Goal: Task Accomplishment & Management: Complete application form

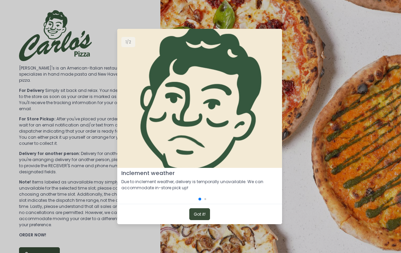
click at [199, 221] on button "Got it!" at bounding box center [199, 215] width 21 height 12
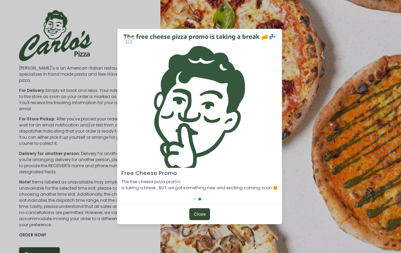
click at [193, 221] on button "Close" at bounding box center [199, 215] width 21 height 12
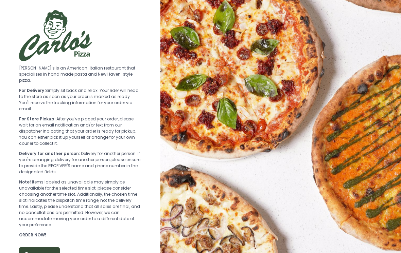
click at [43, 243] on div "ORDER NOW" at bounding box center [80, 253] width 122 height 20
click at [43, 248] on button "ORDER NOW" at bounding box center [39, 255] width 41 height 15
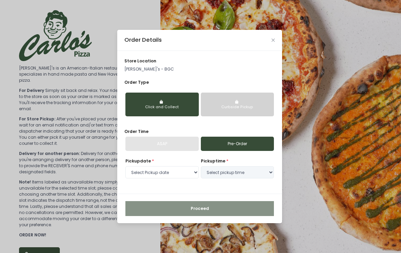
select select "[DATE]"
click at [153, 177] on select "Select Pickup date [DATE] [DATE]" at bounding box center [161, 172] width 73 height 12
click at [165, 176] on select "Select Pickup date [DATE] [DATE]" at bounding box center [161, 172] width 73 height 12
click at [168, 146] on div "ASAP" at bounding box center [161, 144] width 73 height 14
click at [167, 142] on div "ASAP" at bounding box center [161, 144] width 73 height 14
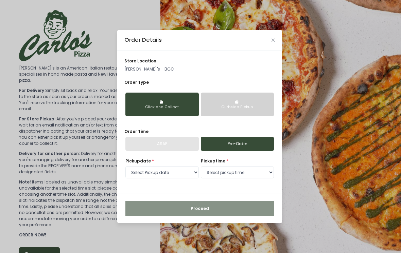
click at [166, 150] on div "ASAP" at bounding box center [161, 144] width 73 height 14
click at [239, 174] on select "Select pickup time 08:00 PM - 08:30 PM 08:30 PM - 09:00 PM" at bounding box center [237, 172] width 73 height 12
click at [233, 178] on select "Select pickup time 08:00 PM - 08:30 PM 08:30 PM - 09:00 PM" at bounding box center [237, 172] width 73 height 12
click at [228, 178] on select "Select pickup time 08:00 PM - 08:30 PM 08:30 PM - 09:00 PM" at bounding box center [237, 172] width 73 height 12
click at [173, 145] on div "ASAP" at bounding box center [161, 144] width 73 height 14
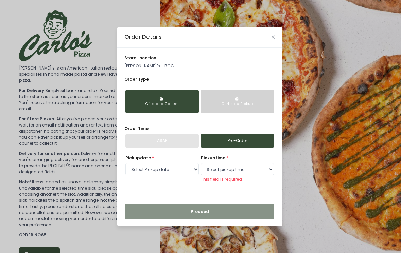
click at [173, 145] on div "ASAP" at bounding box center [161, 141] width 73 height 14
click at [172, 148] on div "ASAP" at bounding box center [161, 141] width 73 height 14
click at [173, 148] on div "ASAP" at bounding box center [161, 141] width 73 height 14
click at [236, 169] on select "Select pickup time 08:00 PM - 08:30 PM 08:30 PM - 09:00 PM" at bounding box center [237, 169] width 73 height 12
click at [221, 176] on select "Select pickup time 08:00 PM - 08:30 PM 08:30 PM - 09:00 PM" at bounding box center [237, 169] width 73 height 12
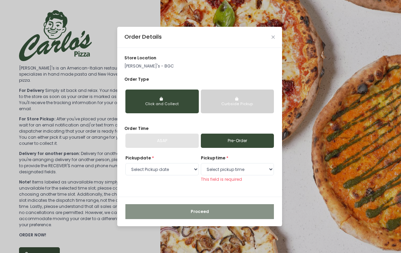
click at [177, 144] on div "ASAP" at bounding box center [161, 141] width 73 height 14
click at [244, 102] on button "Curbside Pickup" at bounding box center [237, 102] width 73 height 24
